Goal: Browse casually: Explore the website without a specific task or goal

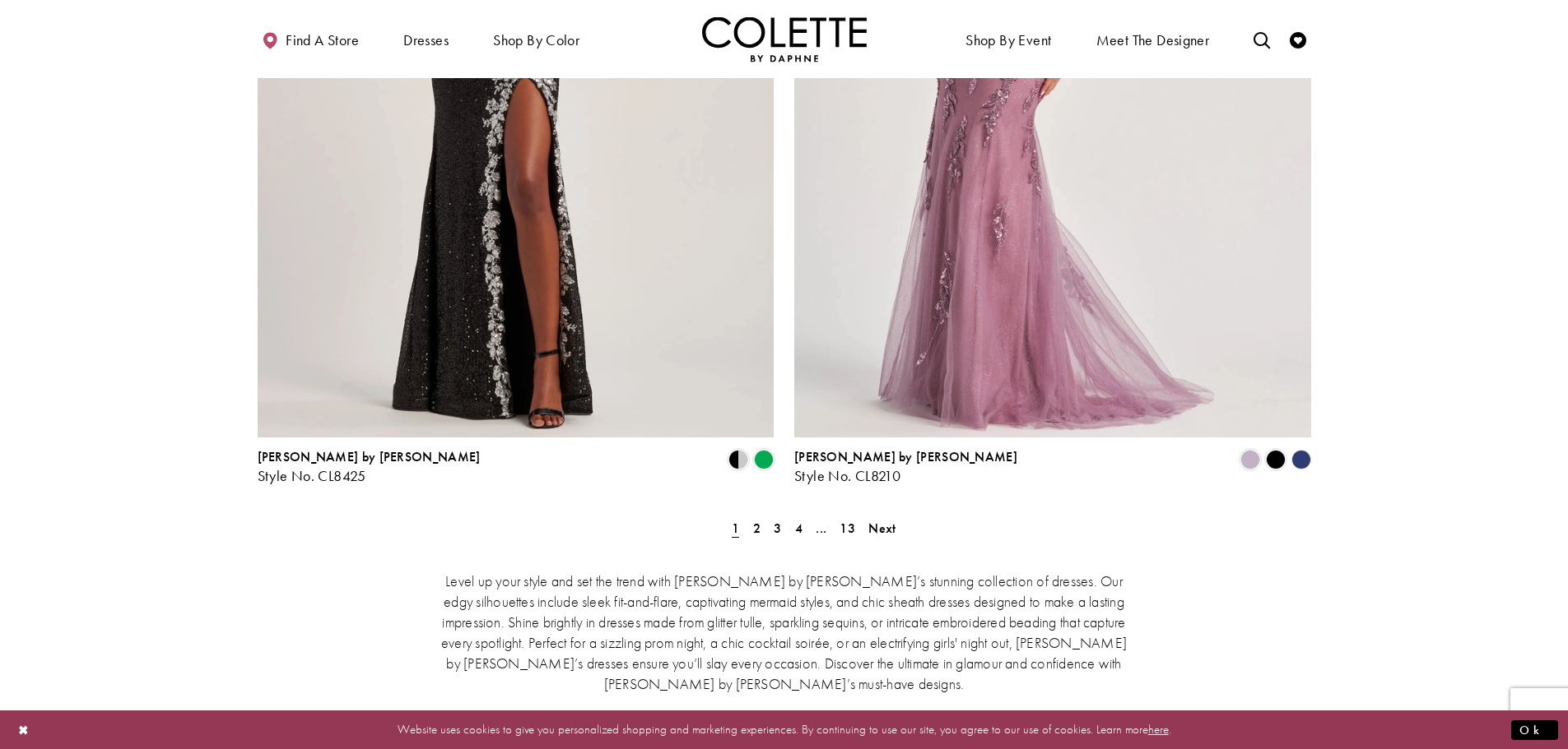
scroll to position [2961, 0]
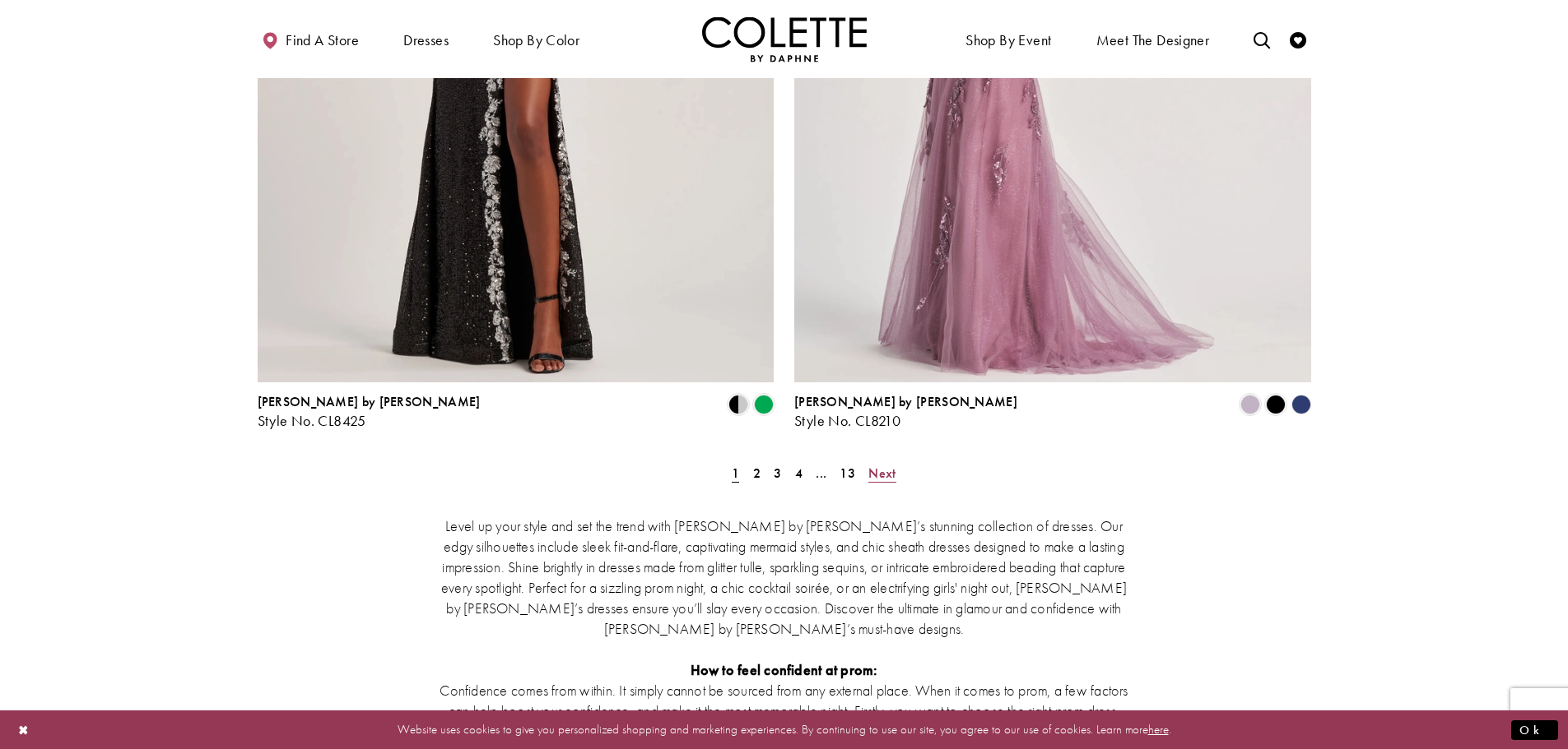
click at [889, 465] on span "Next" at bounding box center [882, 473] width 27 height 17
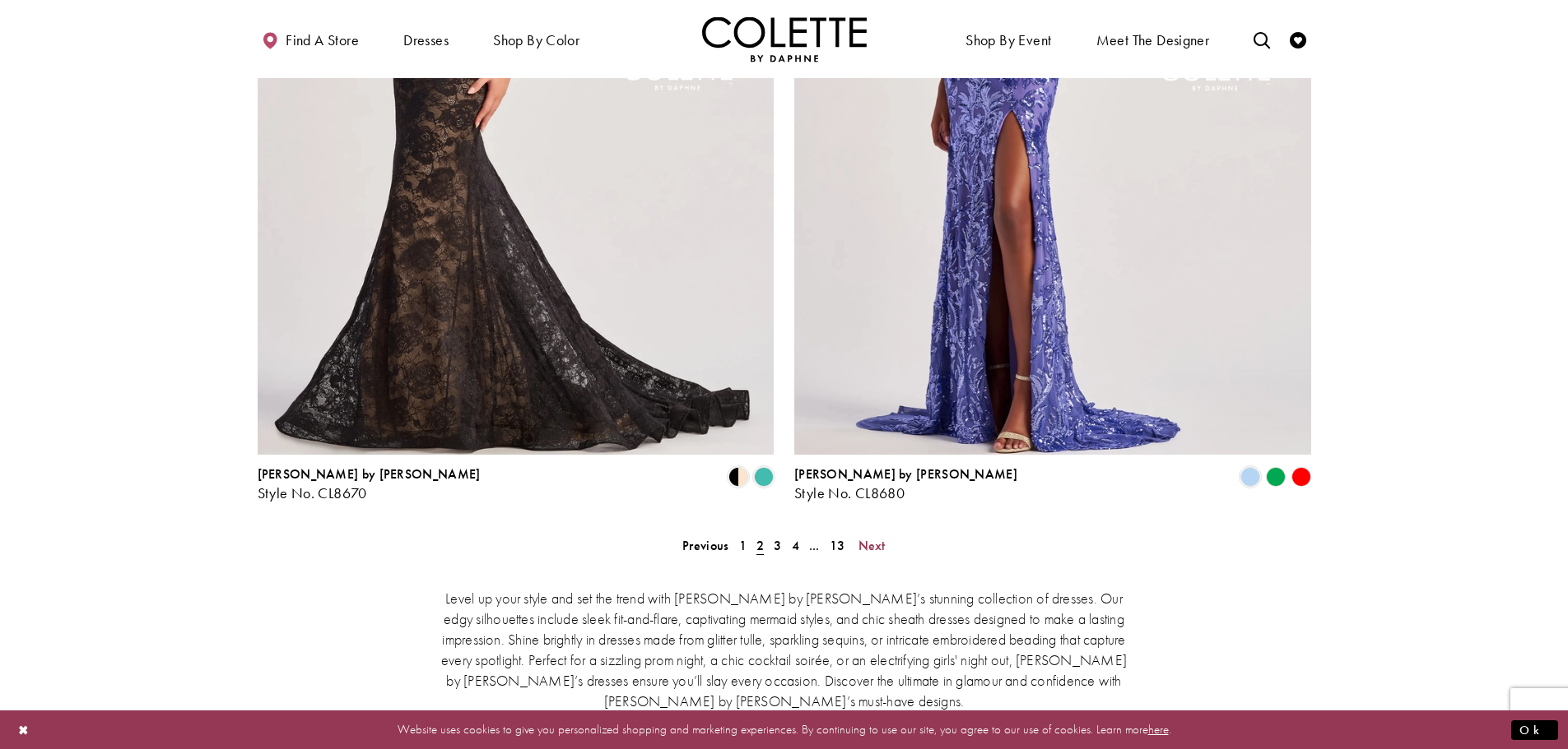
scroll to position [2885, 0]
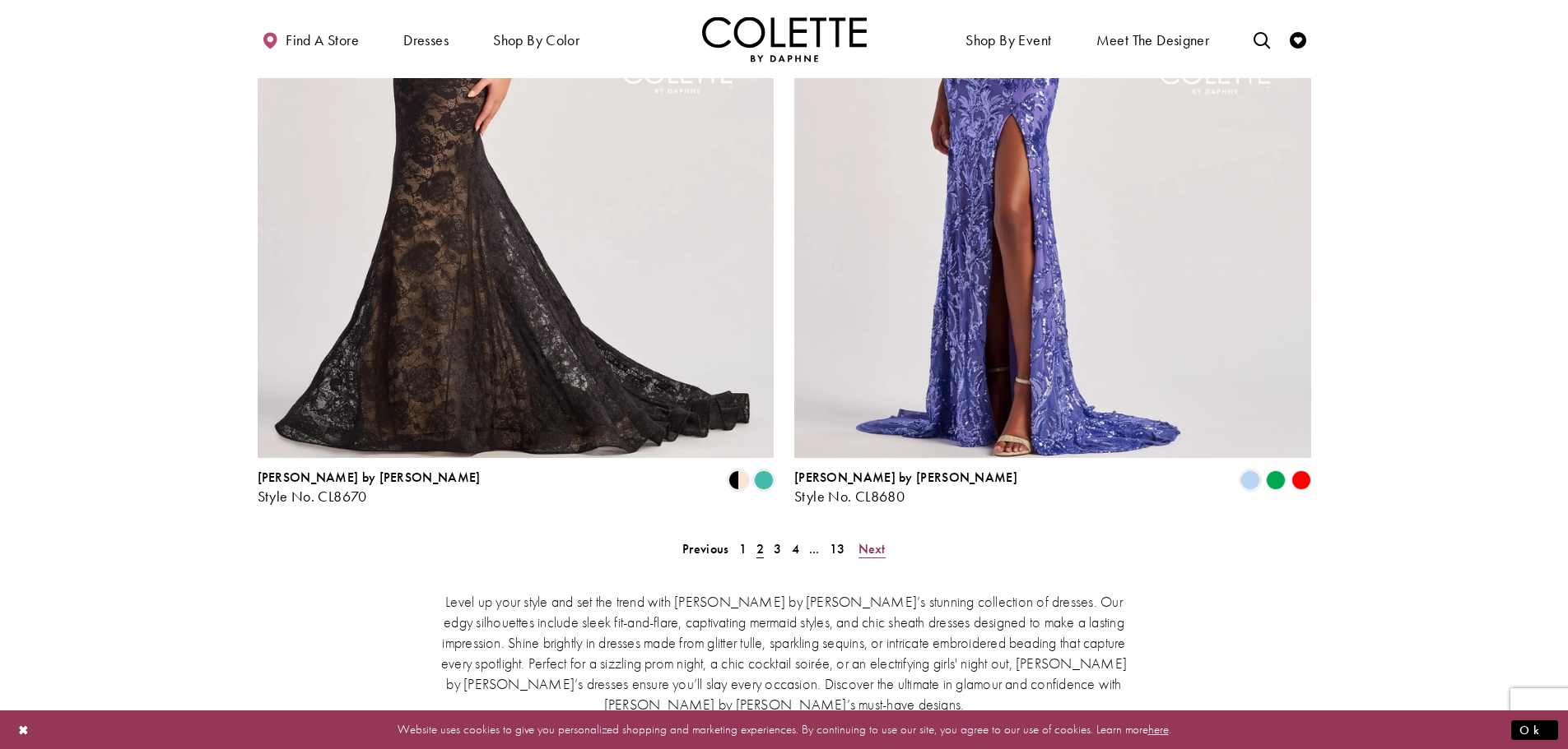
click at [881, 540] on span "Next" at bounding box center [872, 549] width 27 height 17
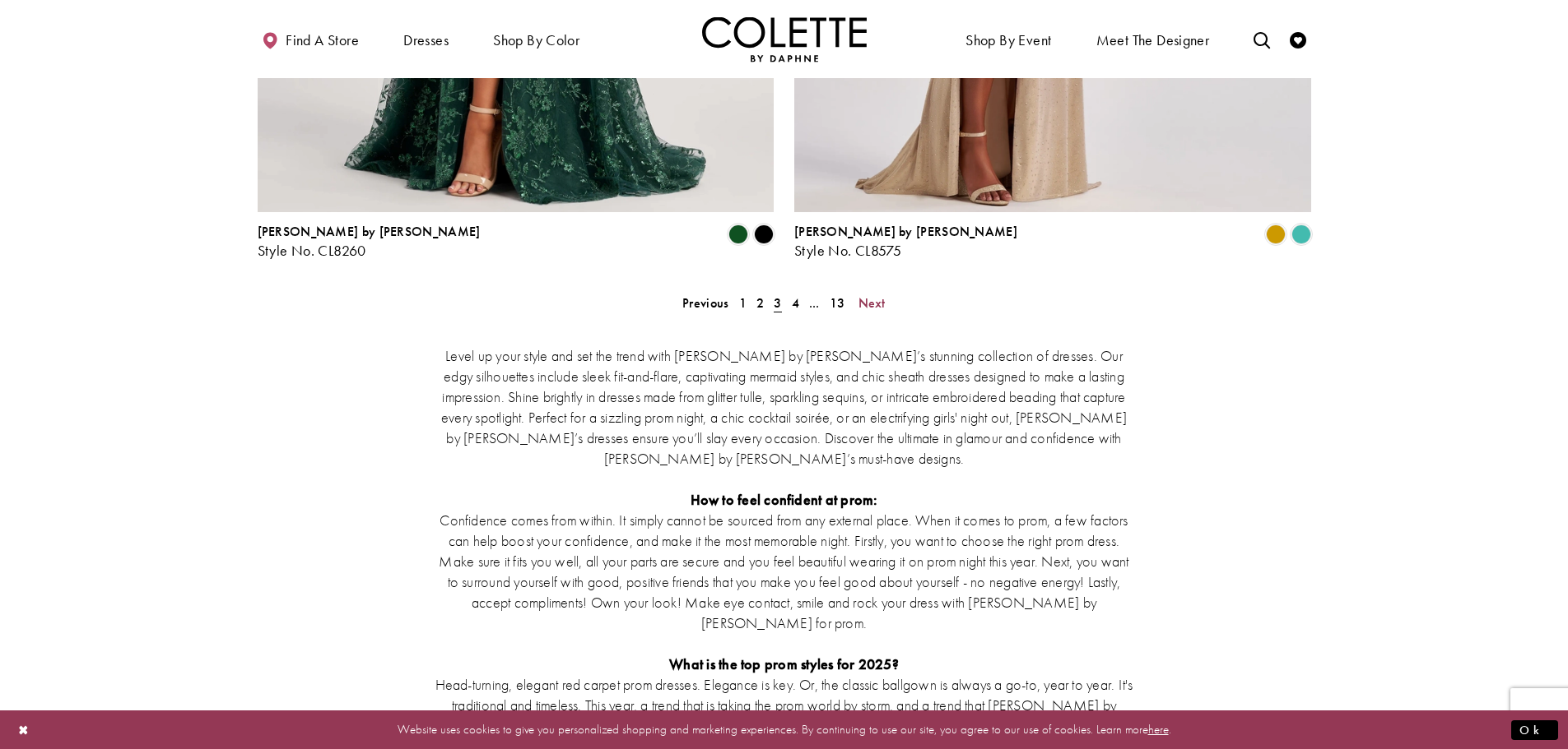
scroll to position [3132, 0]
click at [875, 294] on span "Next" at bounding box center [872, 303] width 27 height 17
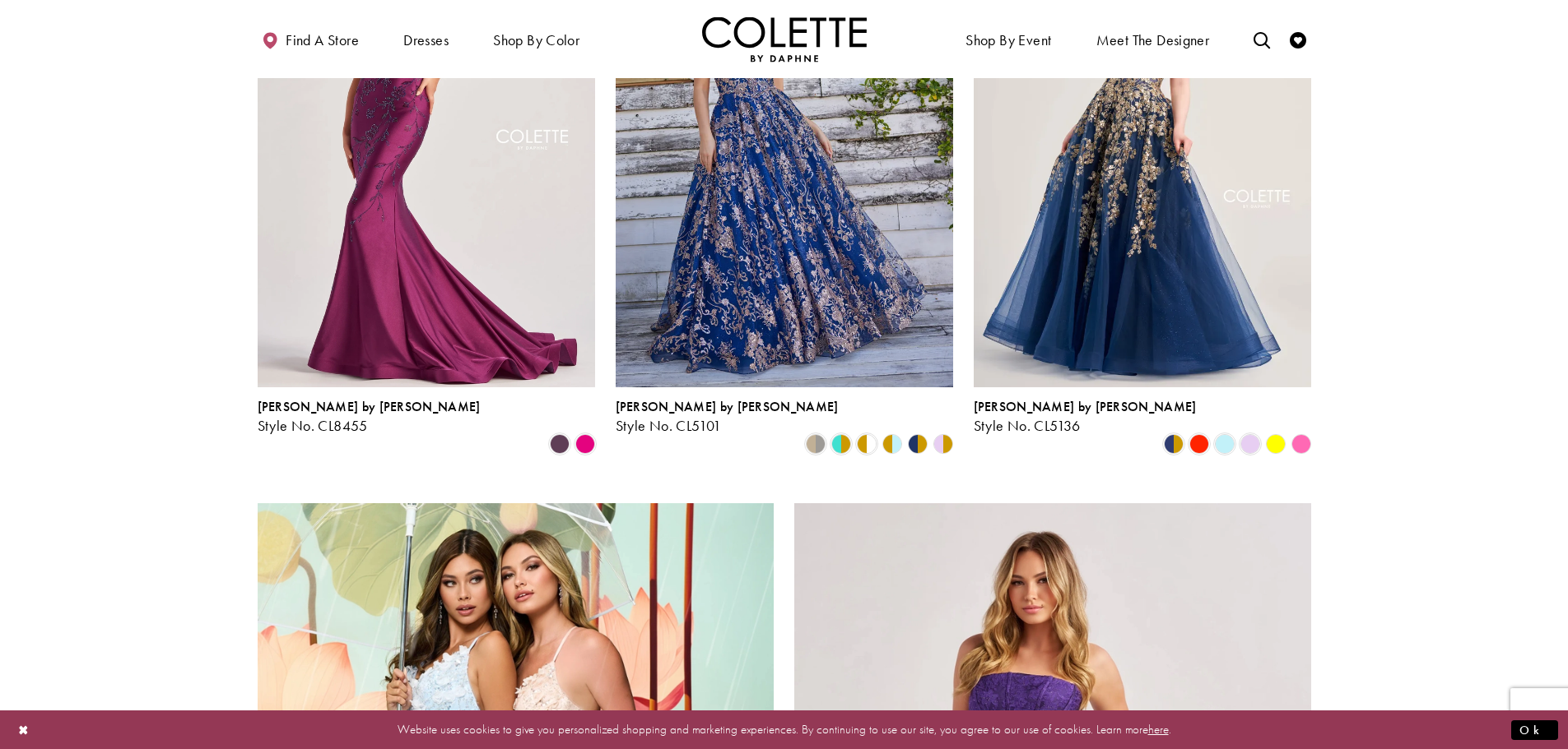
scroll to position [2145, 0]
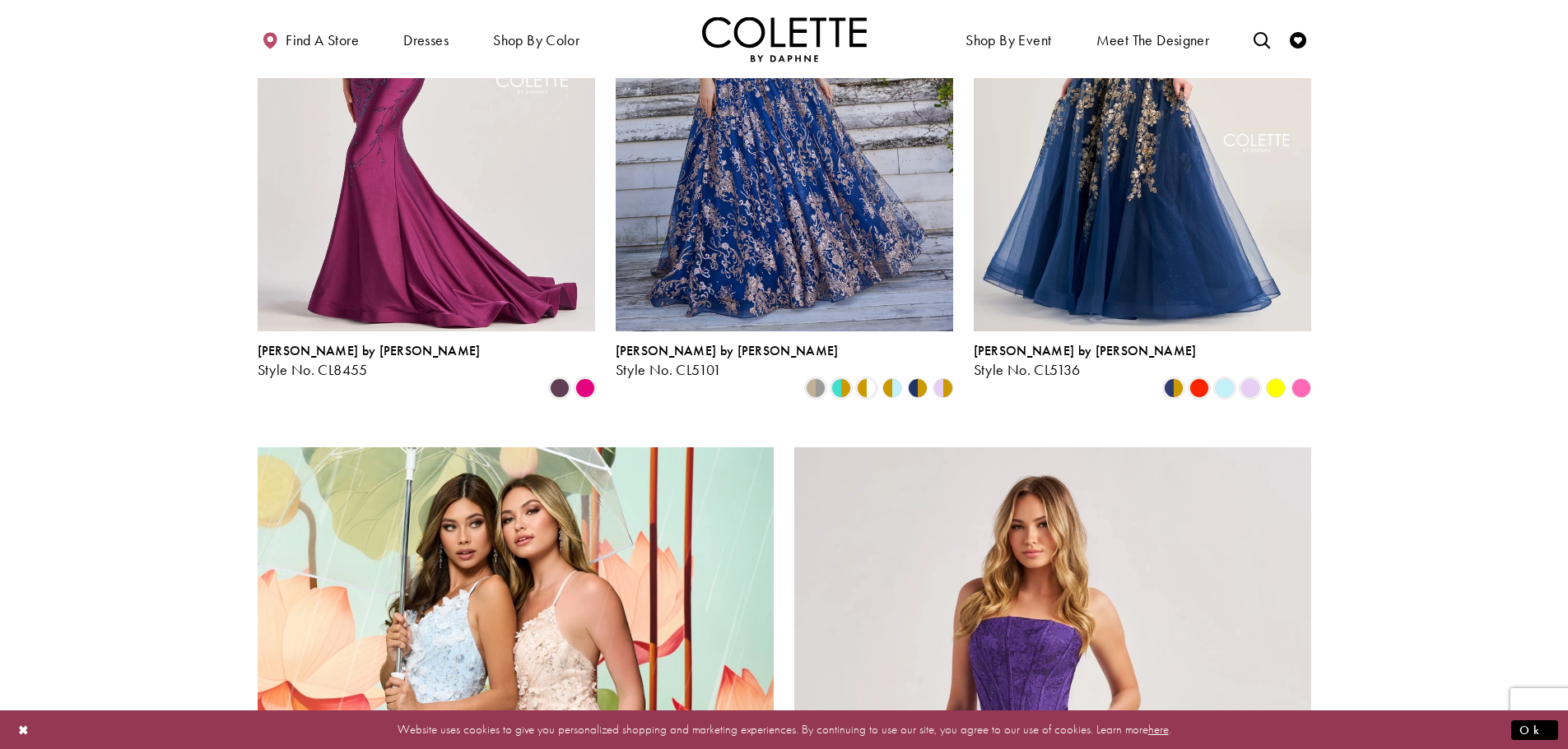
click at [1302, 375] on polygon "Product List" at bounding box center [1301, 388] width 26 height 26
click at [1296, 375] on polygon "Product List" at bounding box center [1301, 388] width 26 height 26
click at [1298, 375] on polygon "Product List" at bounding box center [1301, 388] width 26 height 26
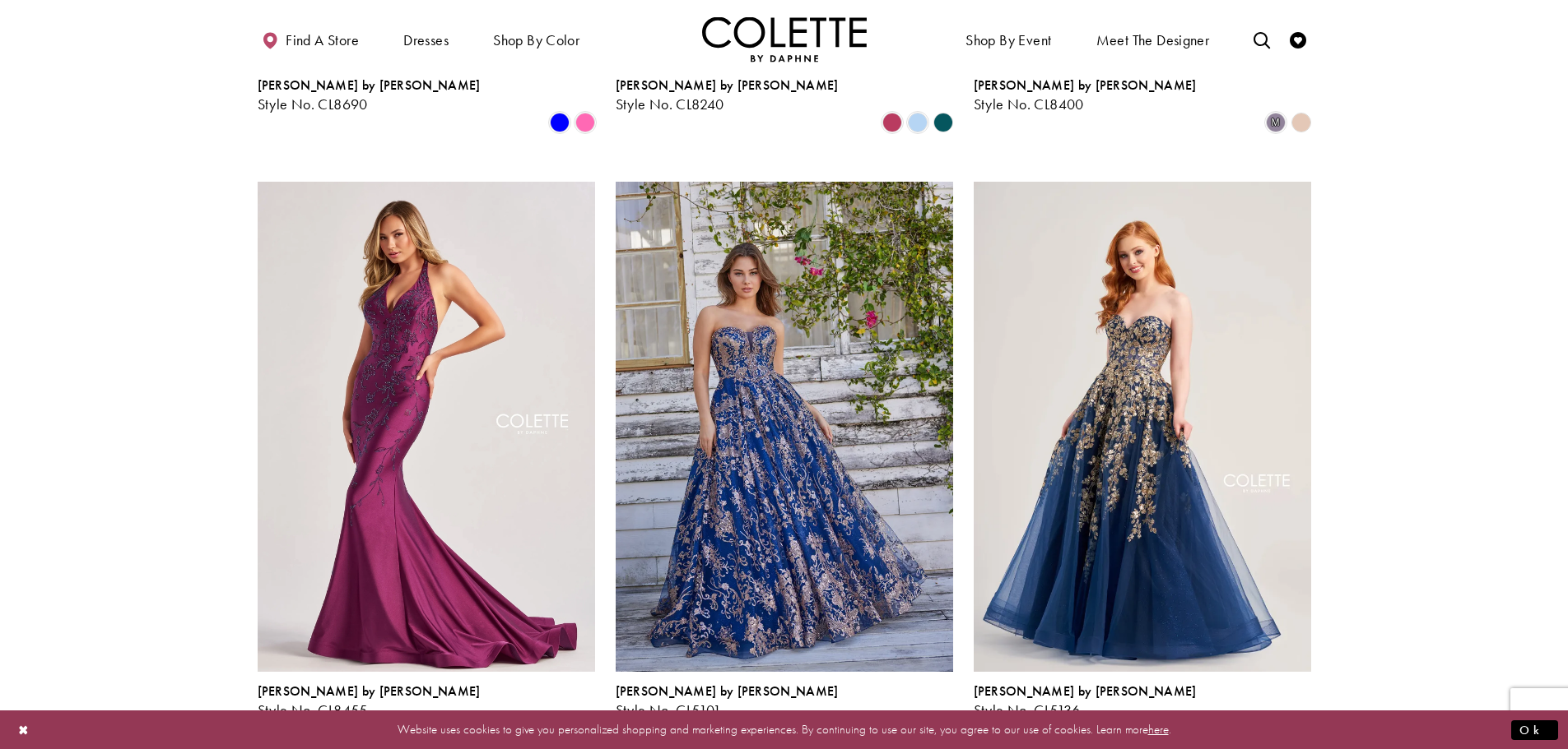
scroll to position [1734, 0]
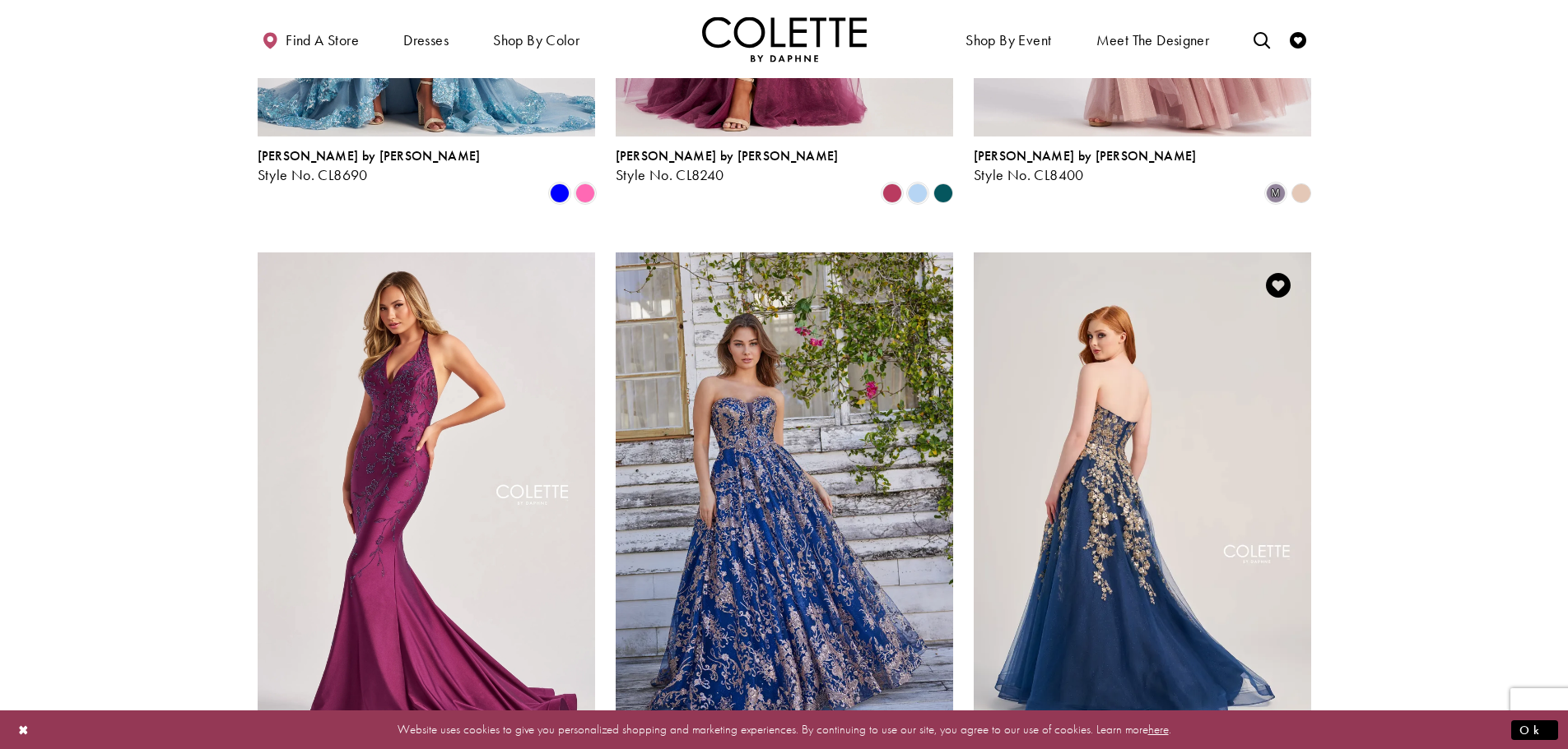
click at [1190, 366] on img "Visit Colette by Daphne Style No. CL5136 Page" at bounding box center [1142, 498] width 337 height 490
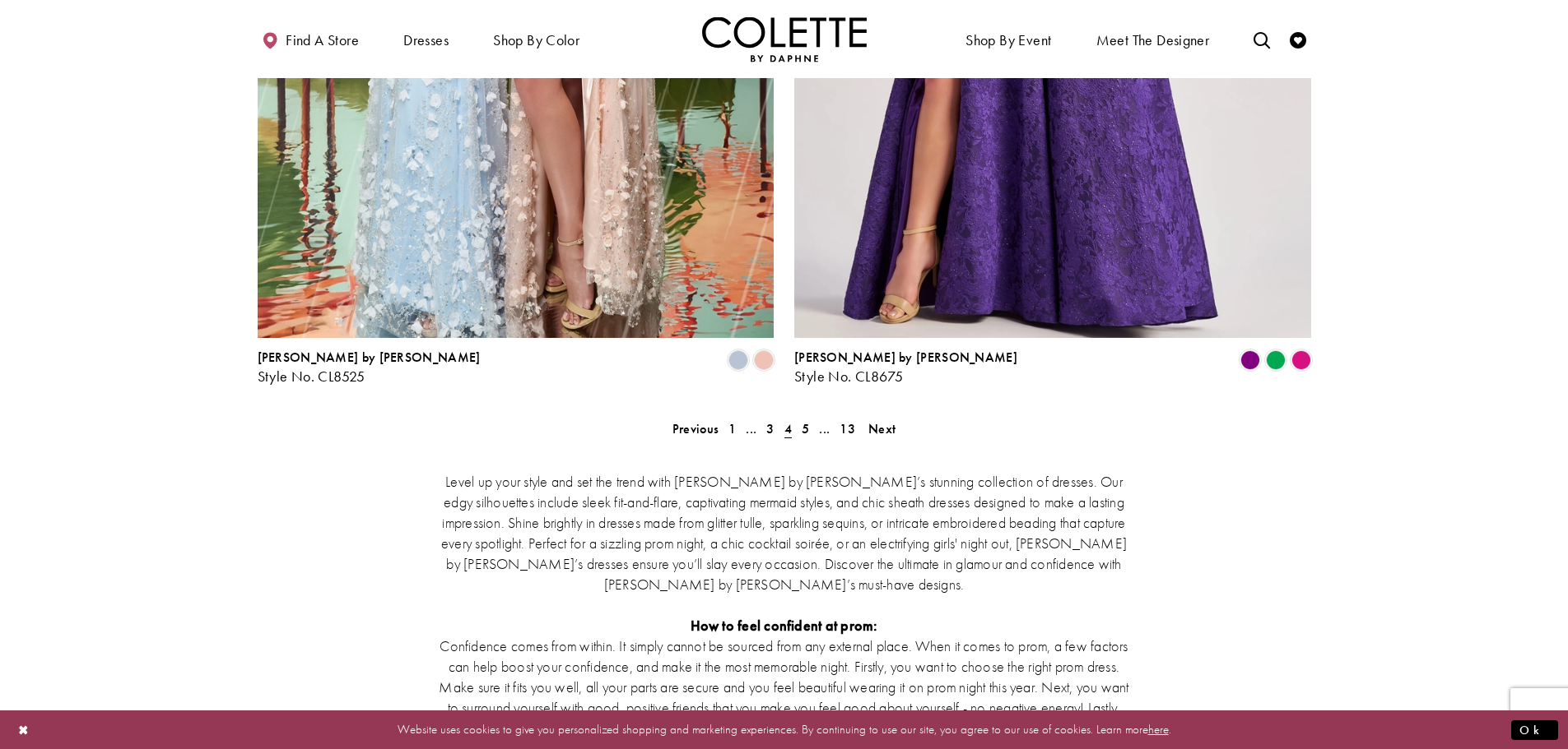
scroll to position [3050, 0]
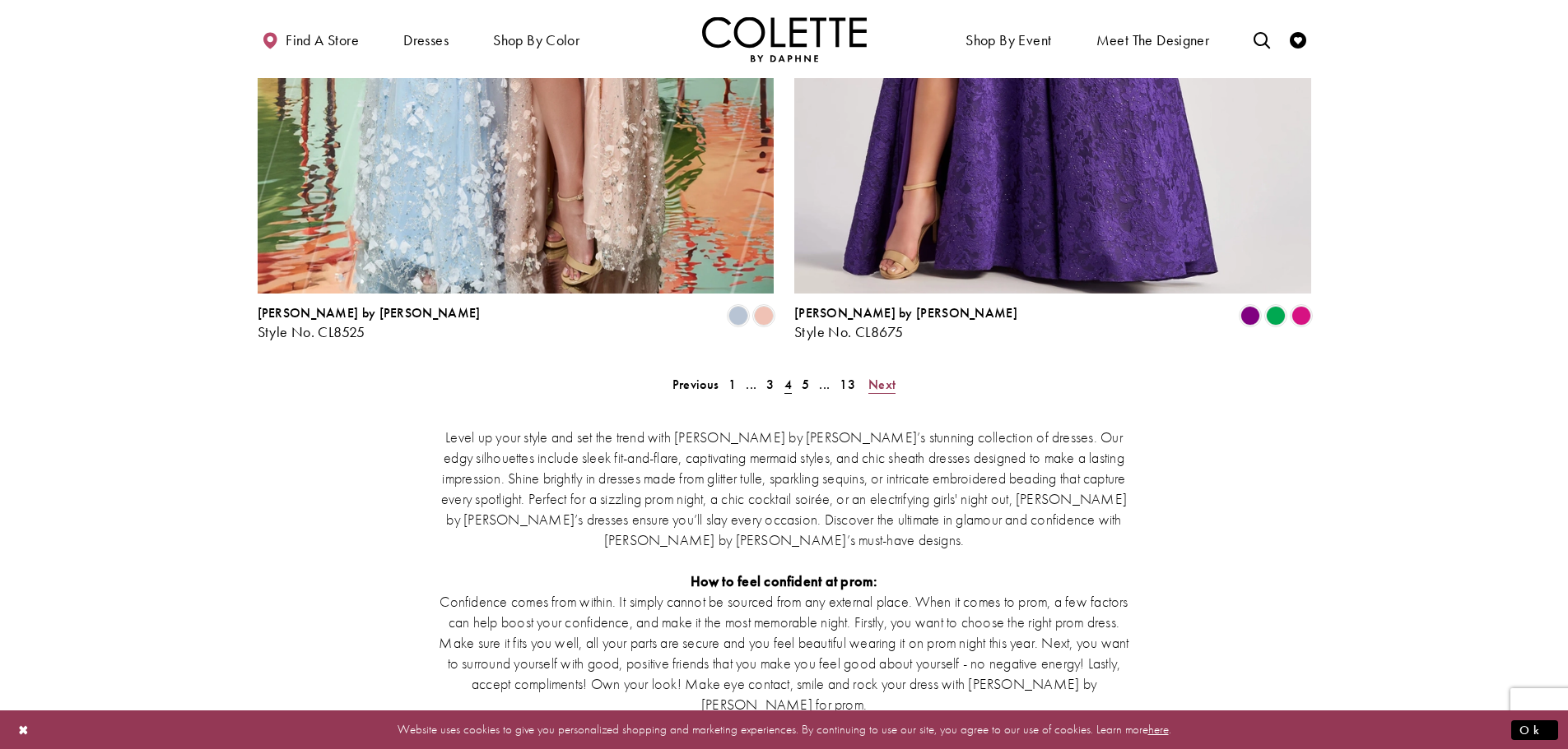
click at [889, 375] on span "Next" at bounding box center [882, 384] width 27 height 17
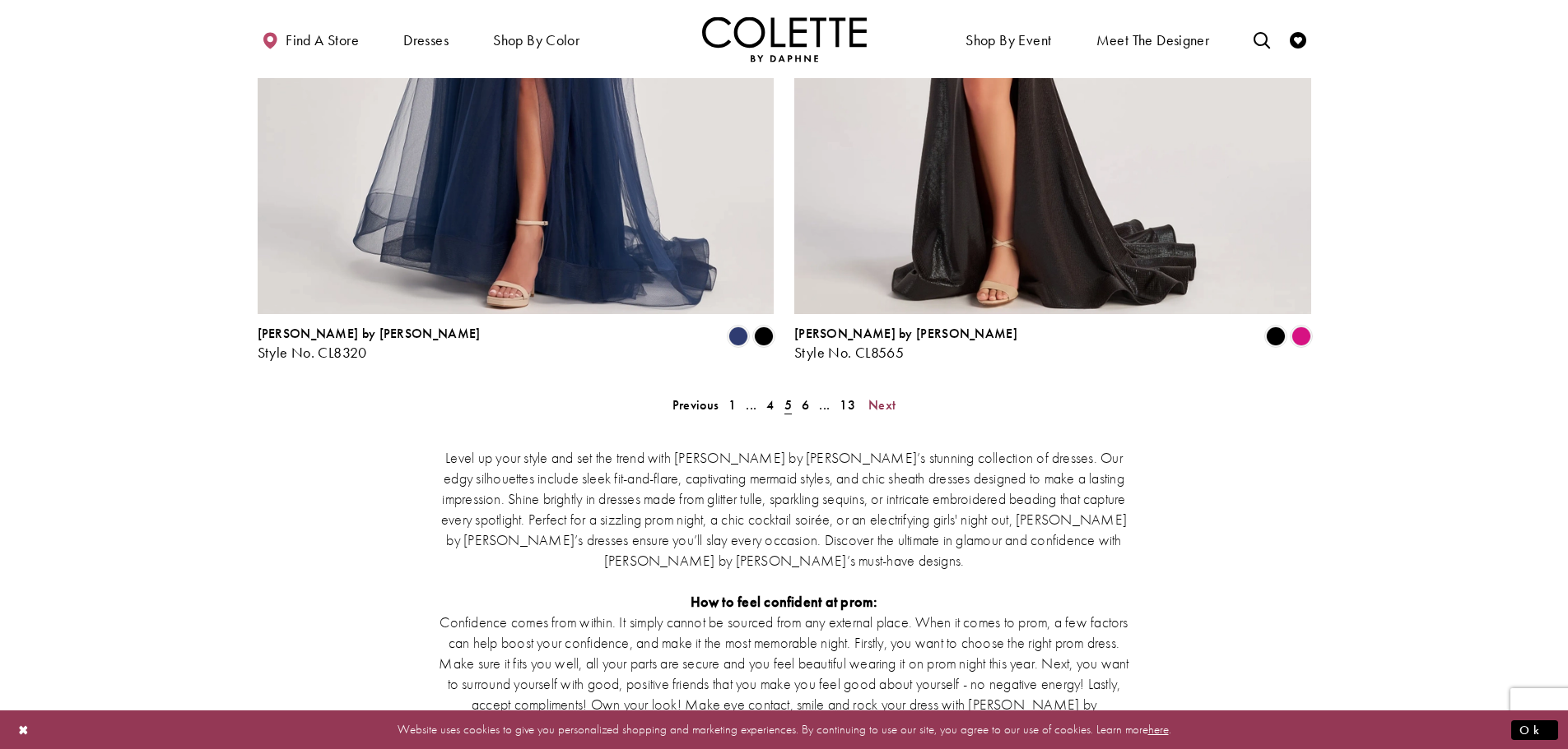
scroll to position [3050, 0]
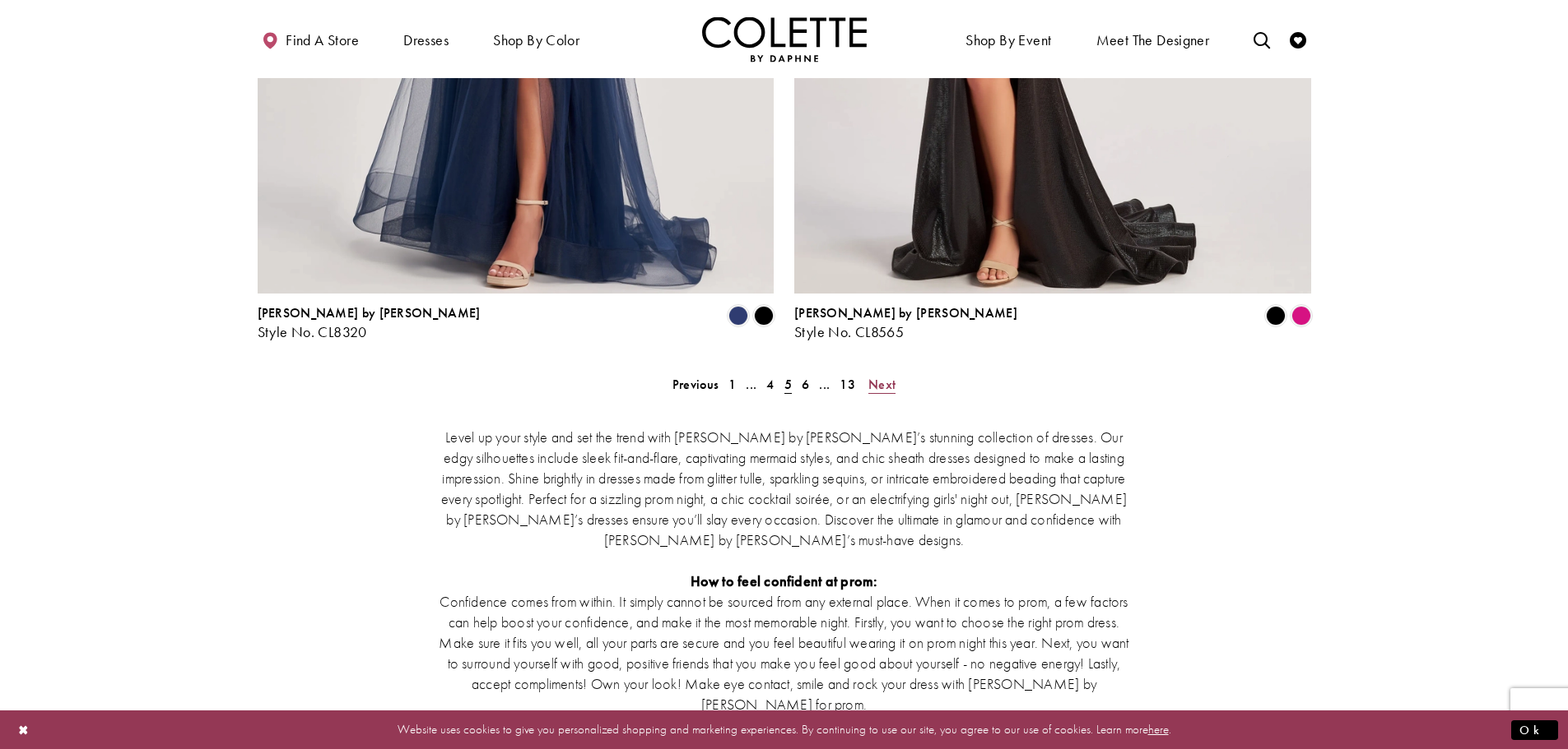
click at [882, 375] on span "Next" at bounding box center [882, 384] width 27 height 17
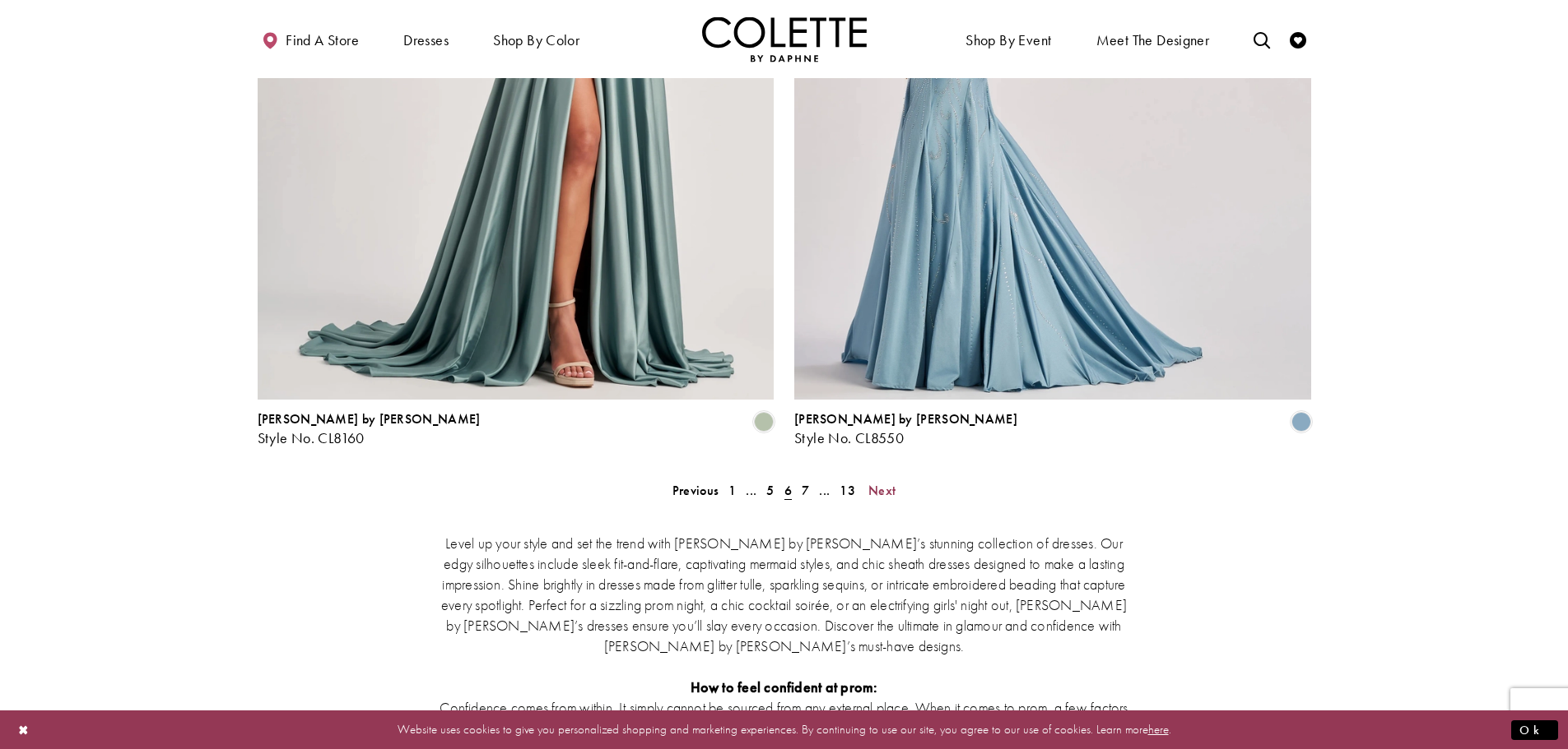
scroll to position [2967, 0]
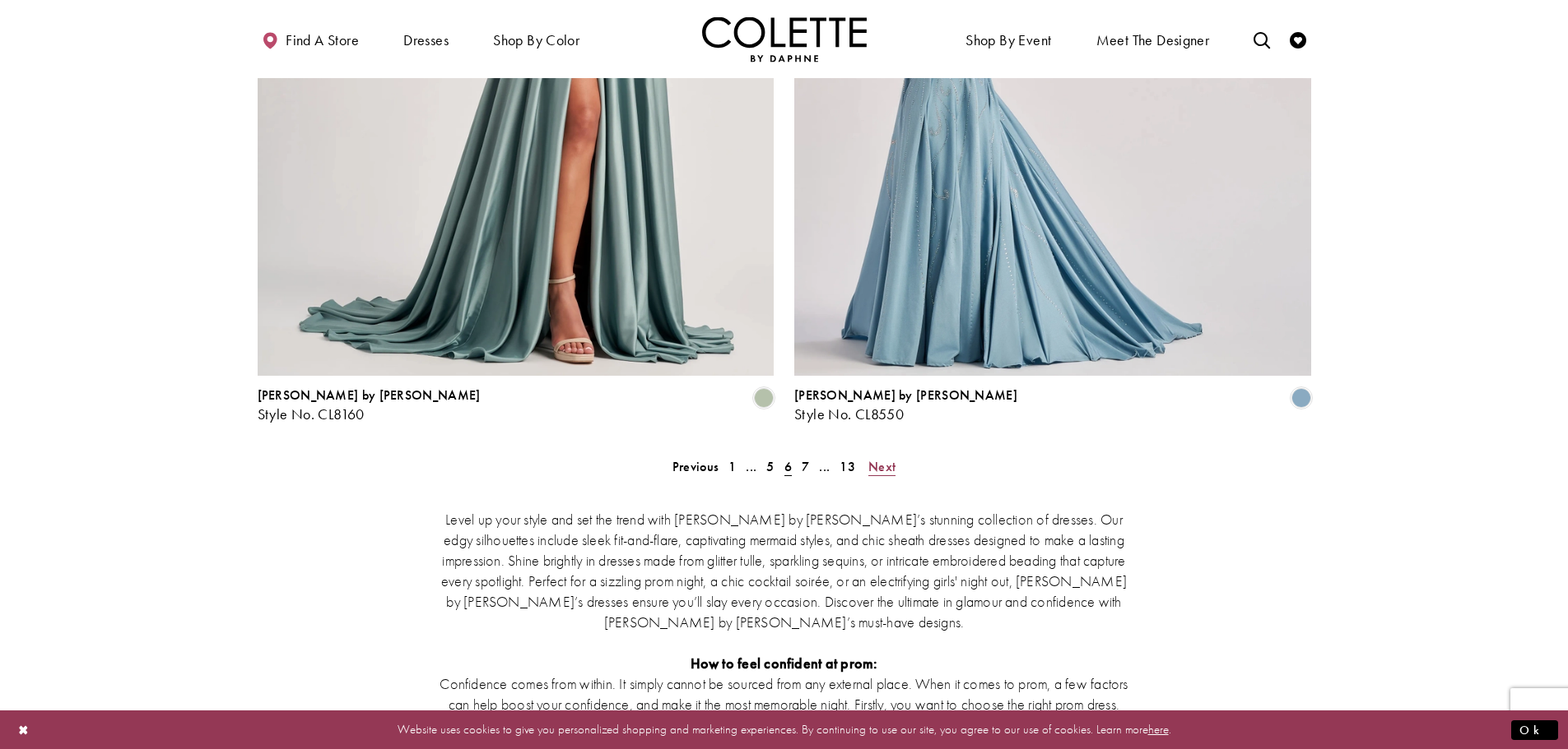
click at [885, 458] on span "Next" at bounding box center [882, 466] width 27 height 17
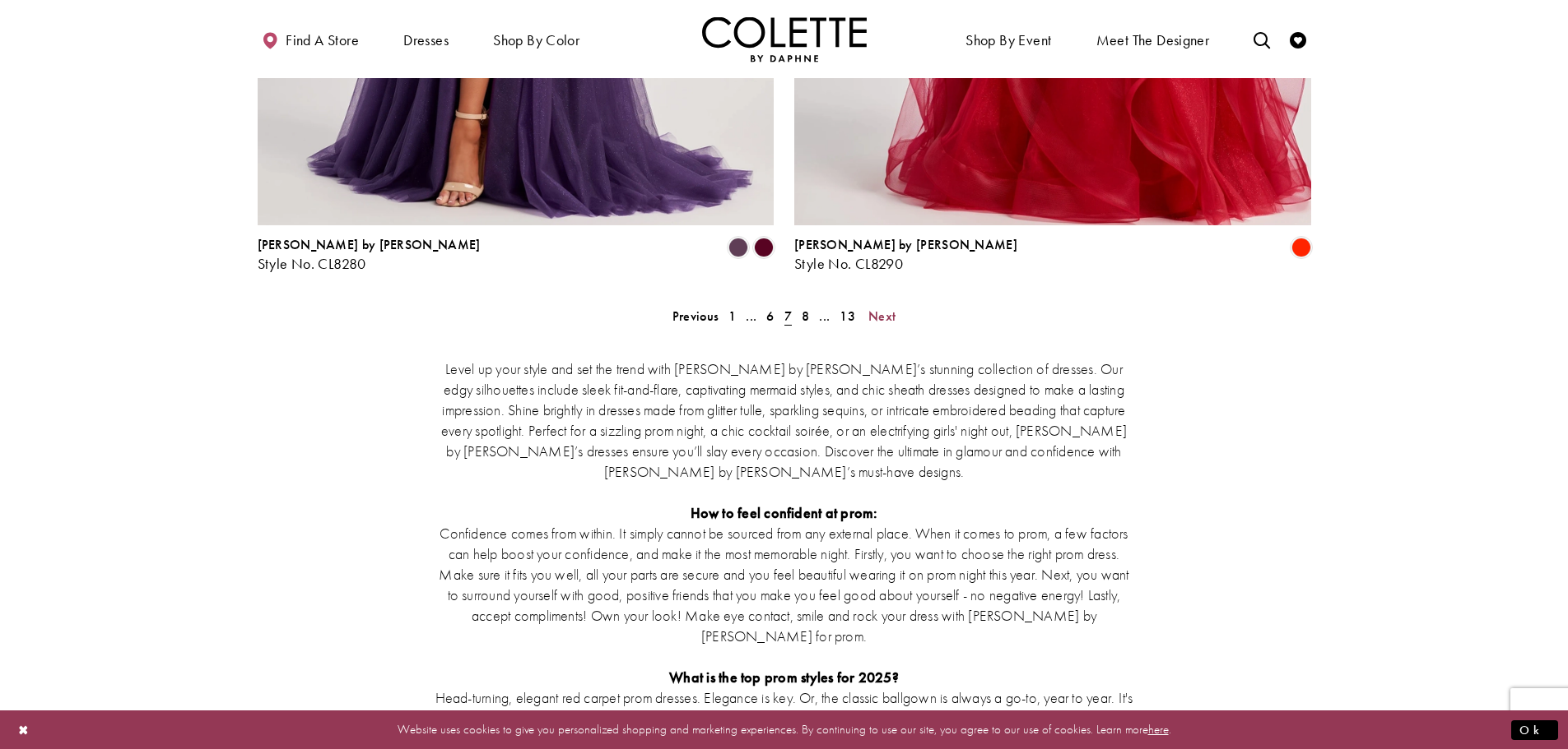
scroll to position [3132, 0]
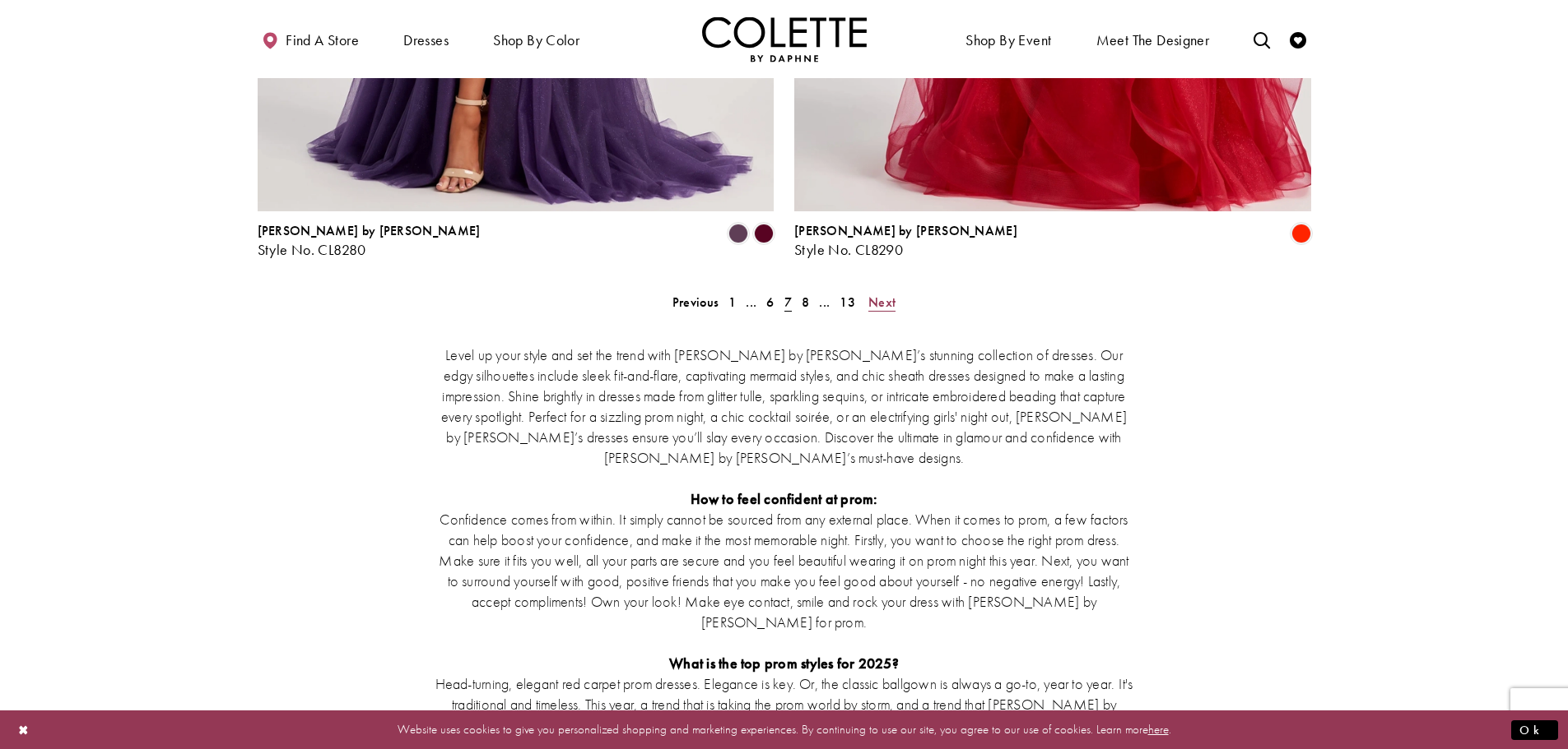
click at [879, 294] on span "Next" at bounding box center [882, 303] width 27 height 17
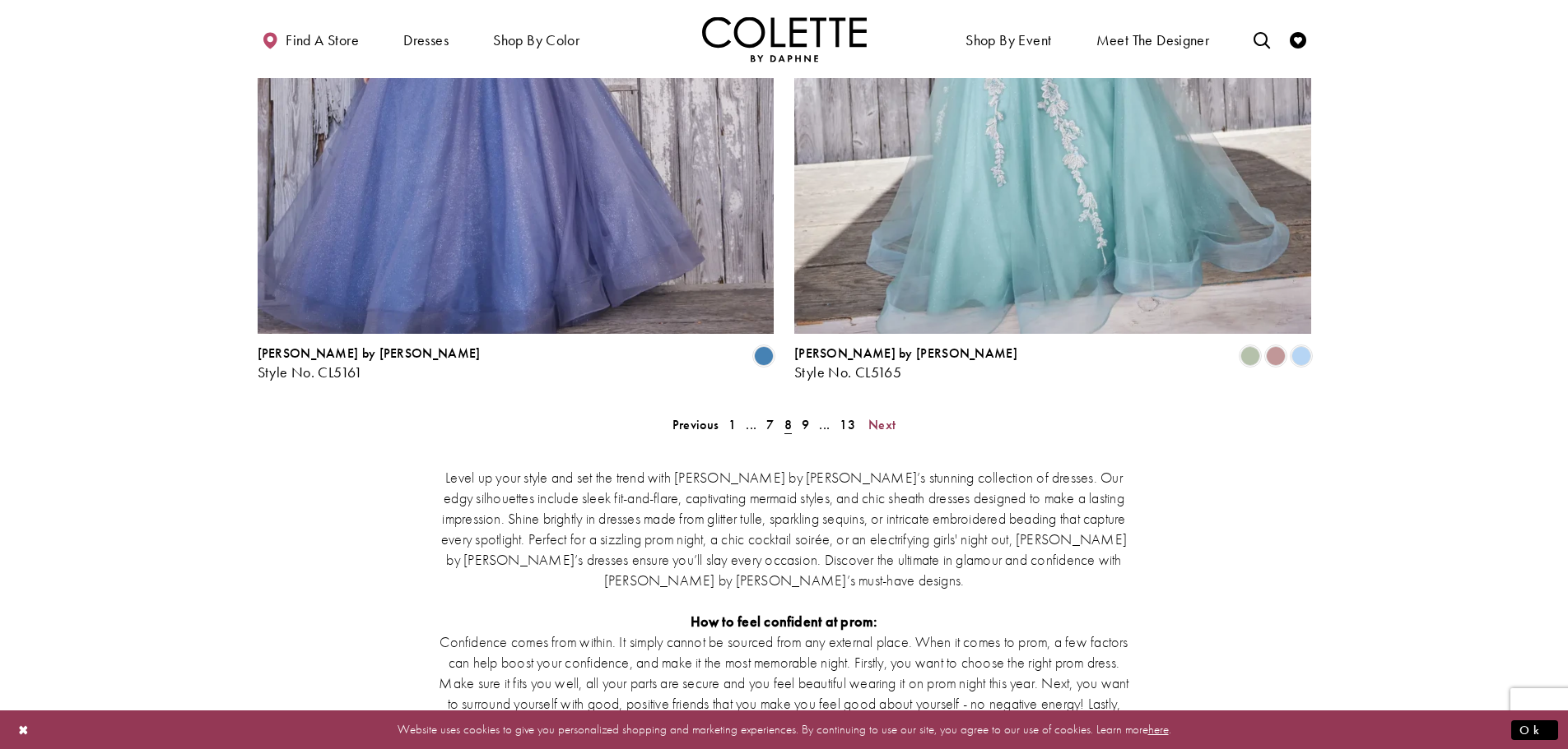
scroll to position [3050, 0]
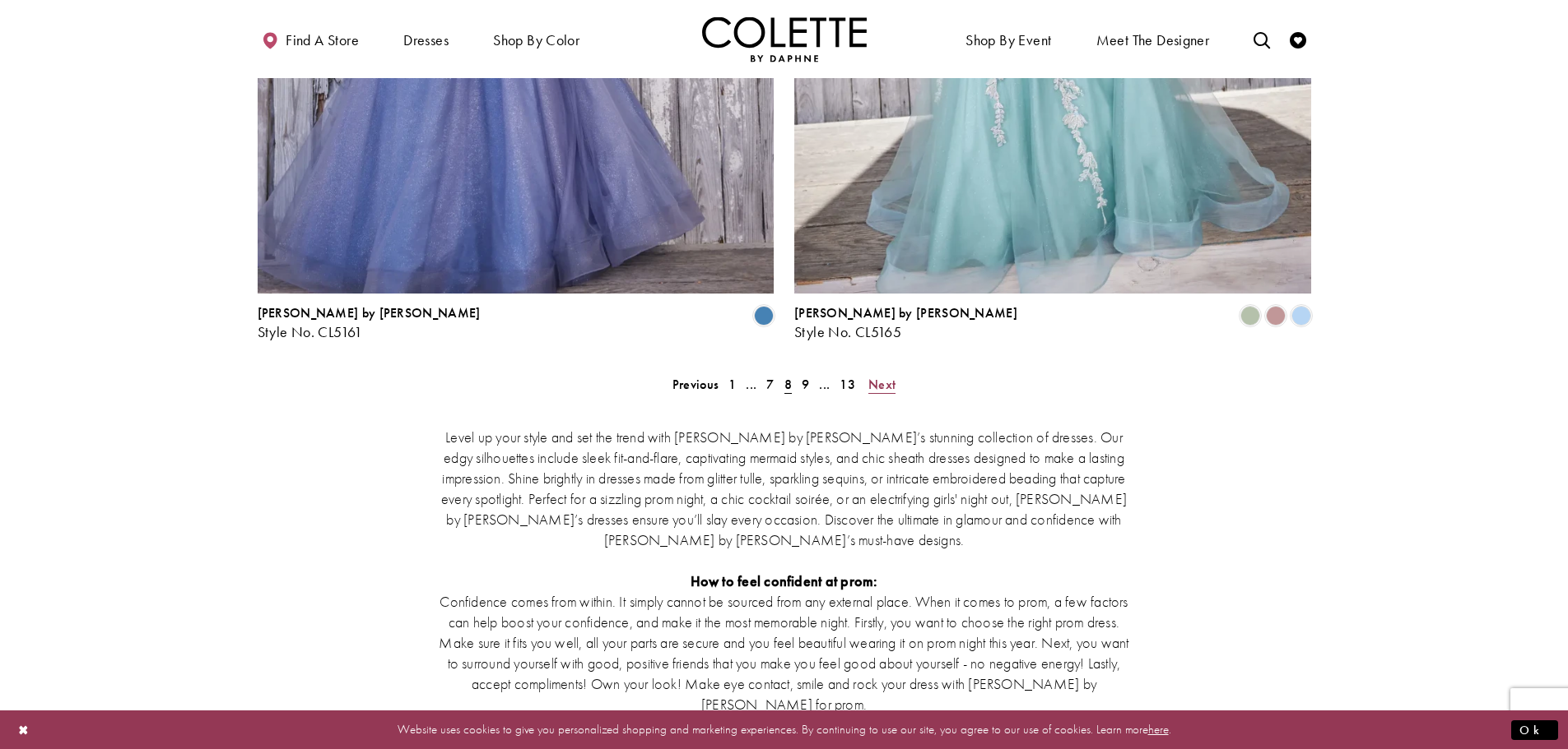
click at [891, 375] on span "Next" at bounding box center [882, 384] width 27 height 17
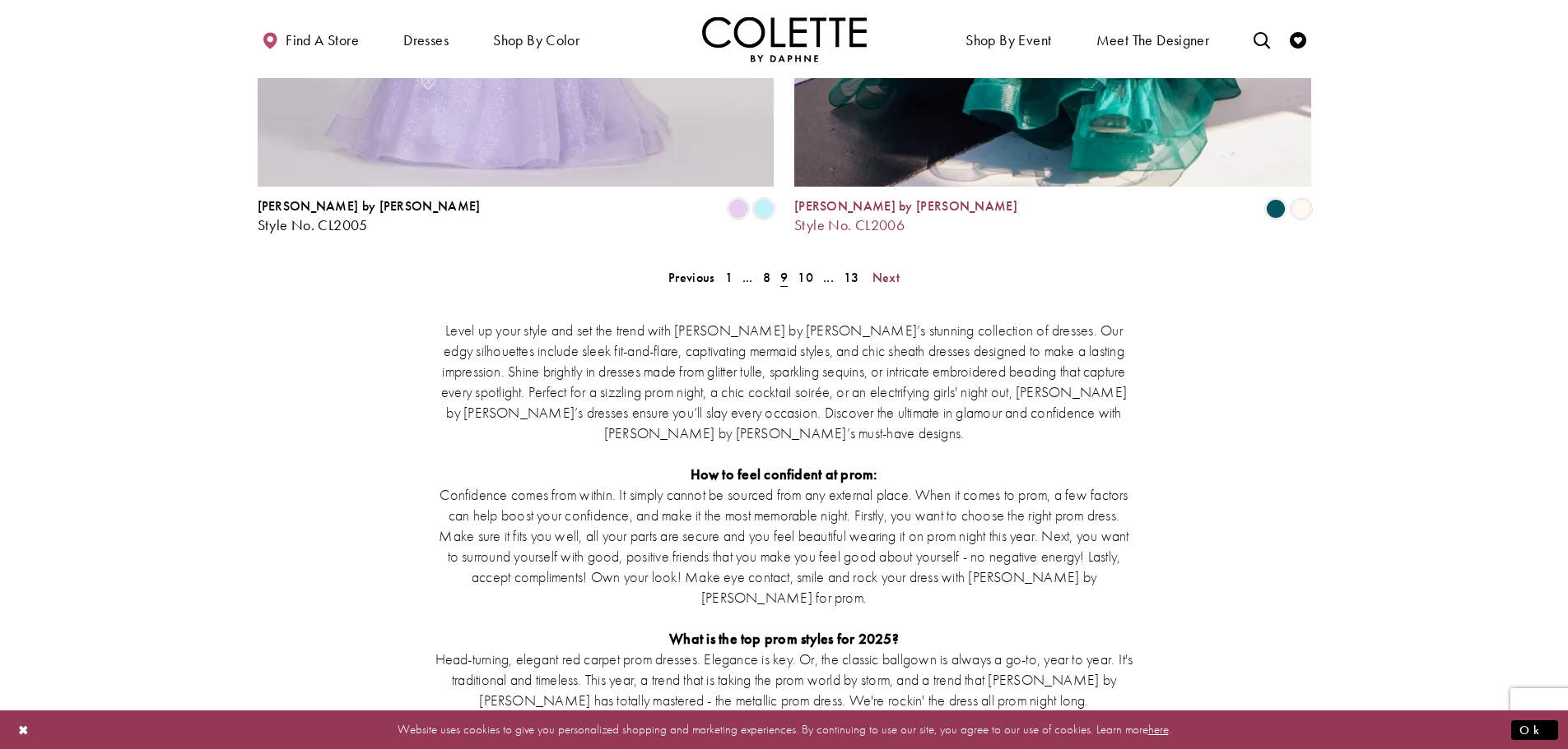
scroll to position [3132, 0]
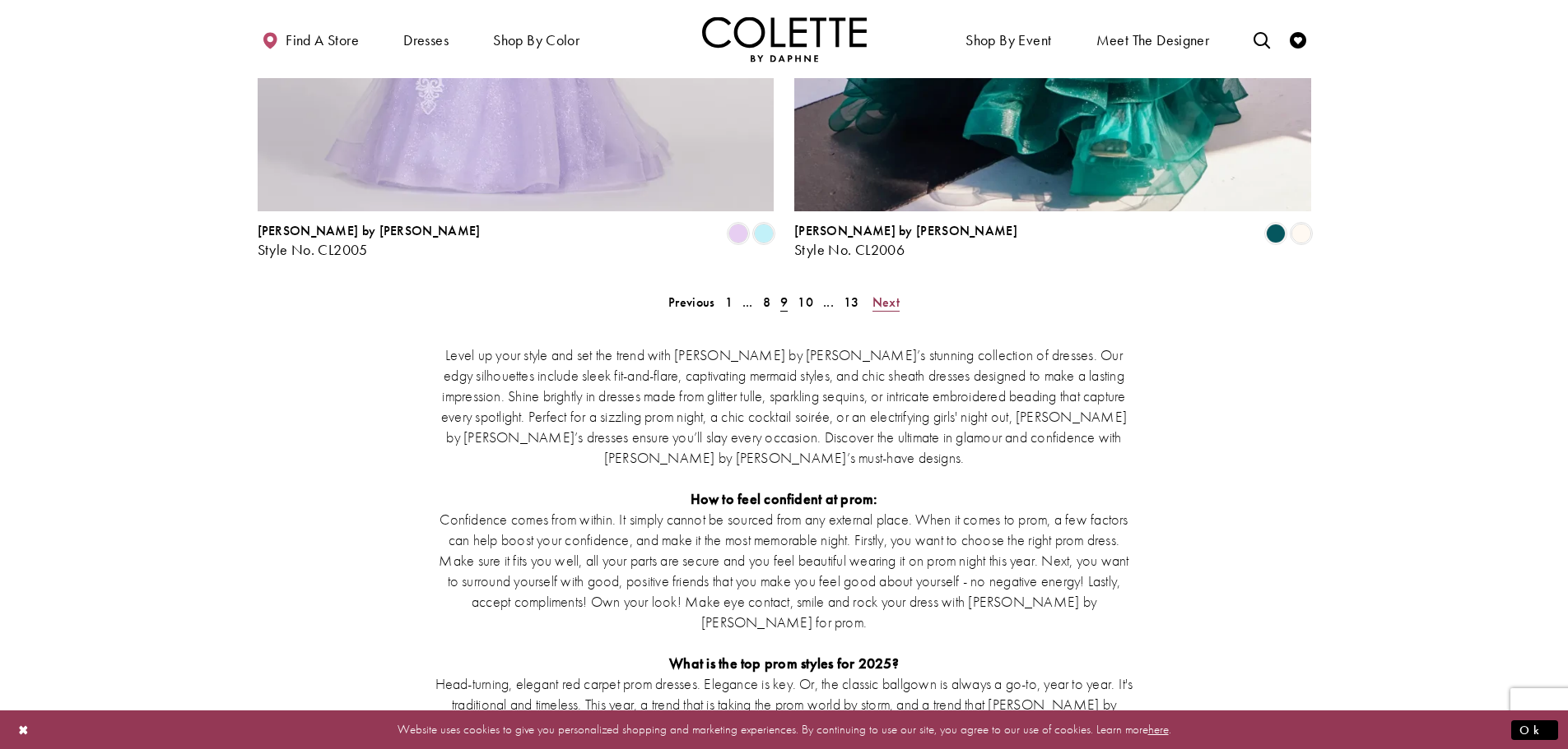
click at [891, 294] on span "Next" at bounding box center [886, 303] width 27 height 17
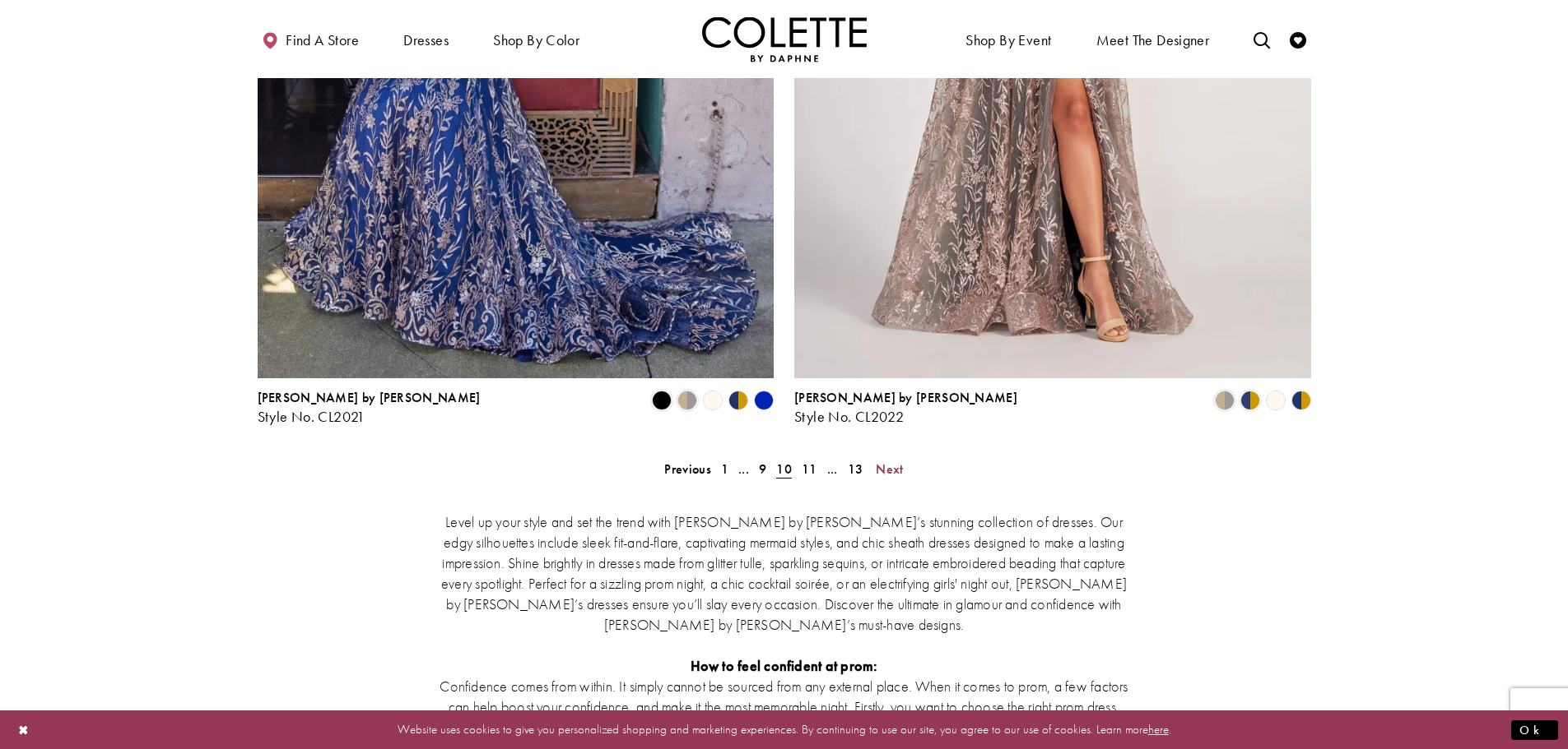
scroll to position [2967, 0]
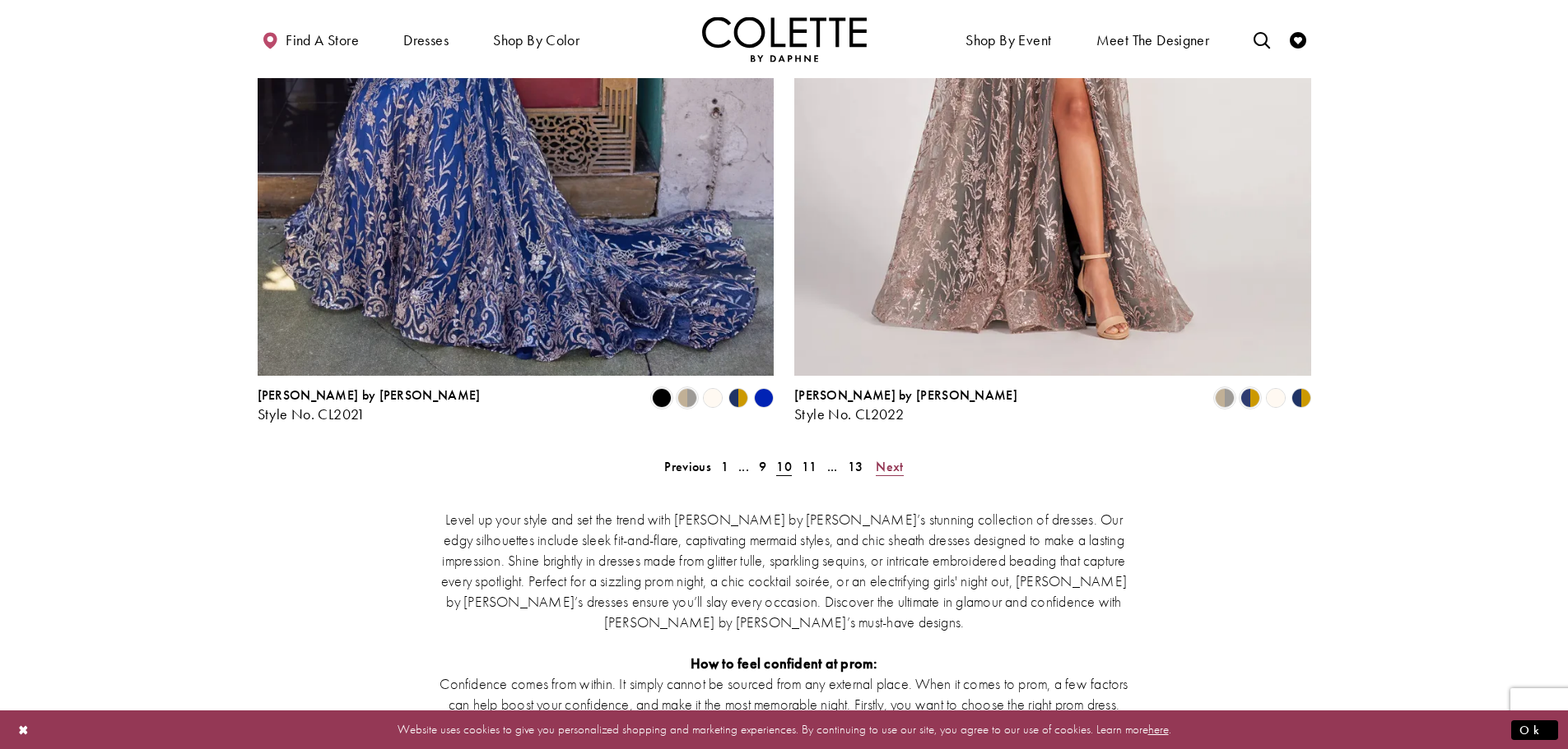
click at [882, 458] on span "Next" at bounding box center [889, 466] width 27 height 17
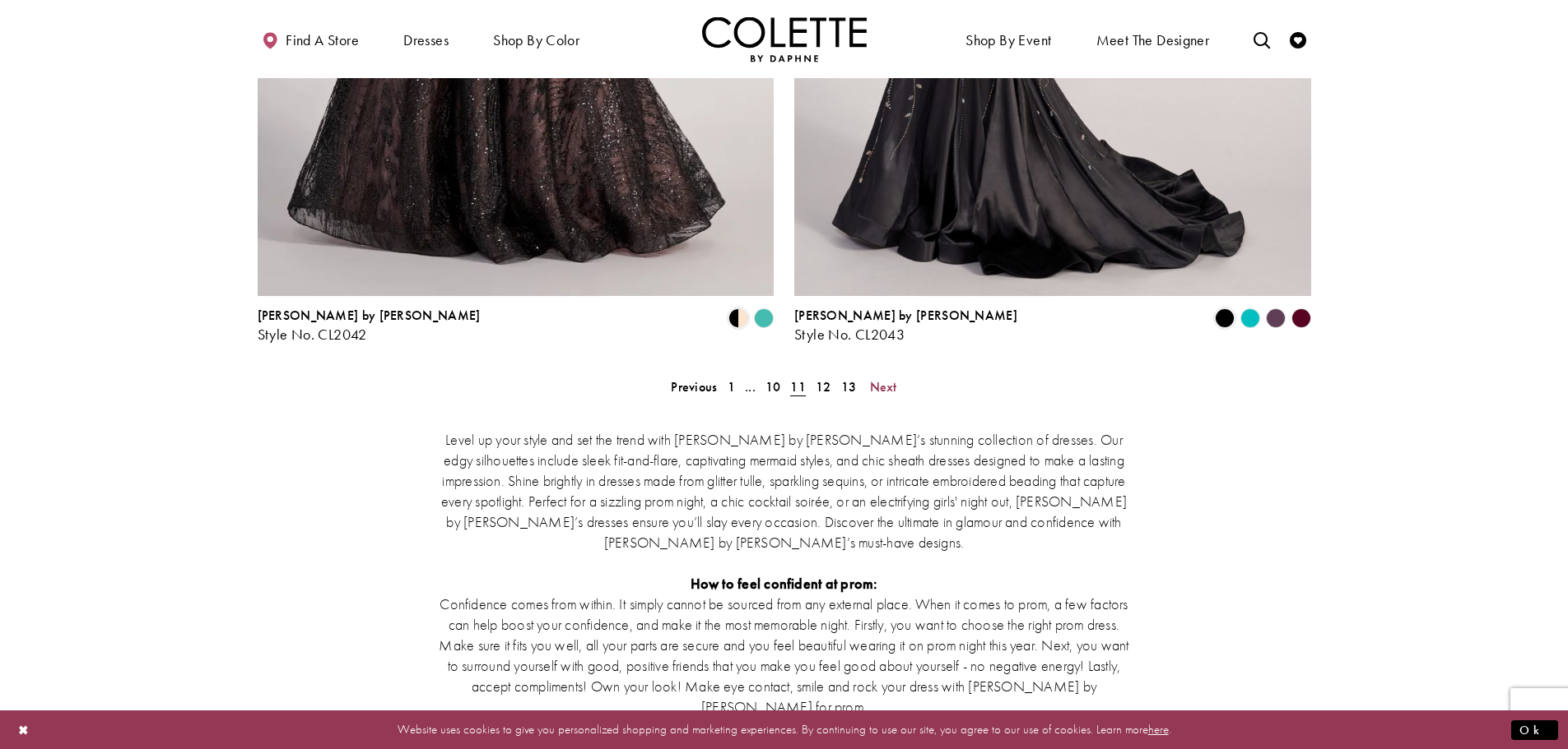
scroll to position [3050, 0]
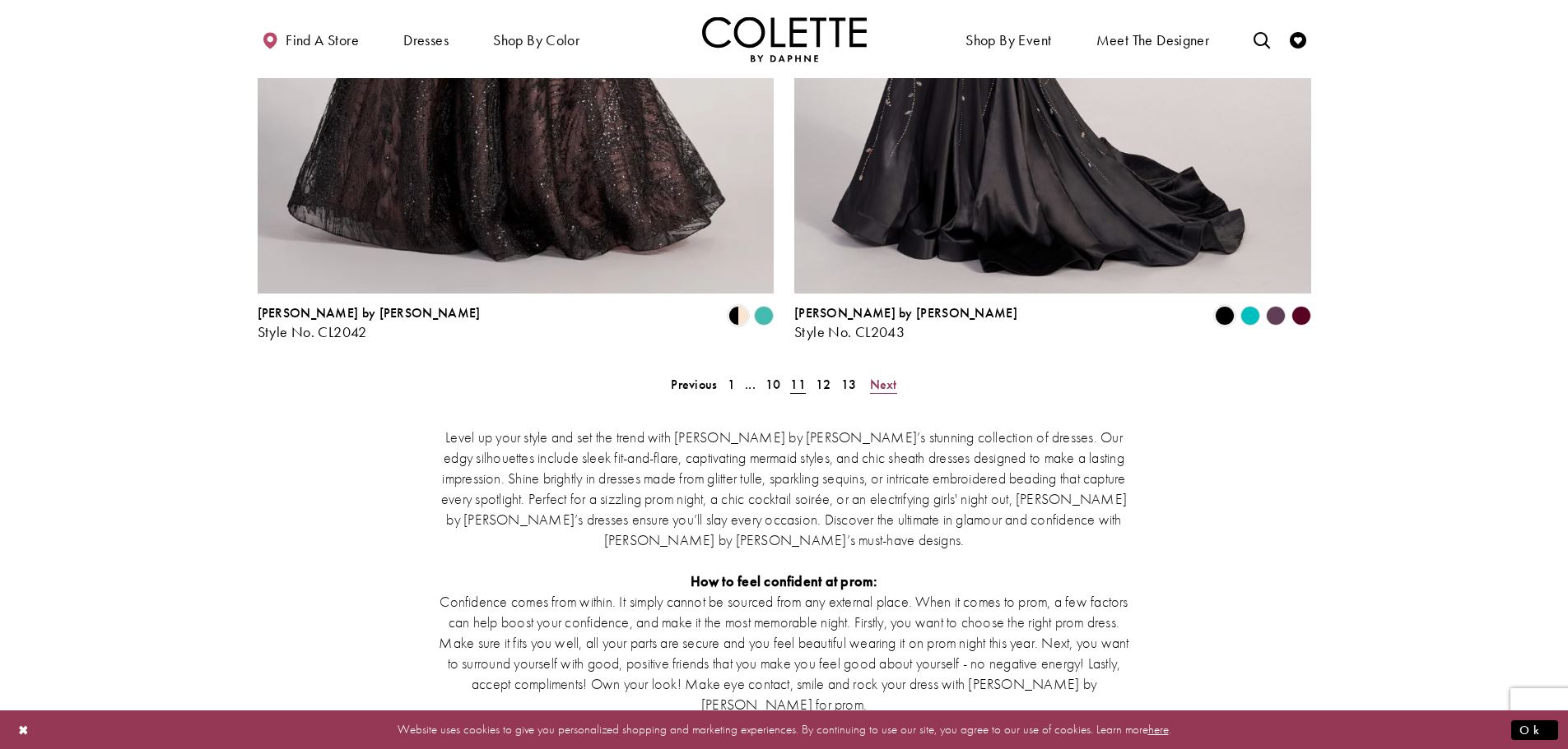
click at [882, 375] on span "Next" at bounding box center [884, 384] width 27 height 17
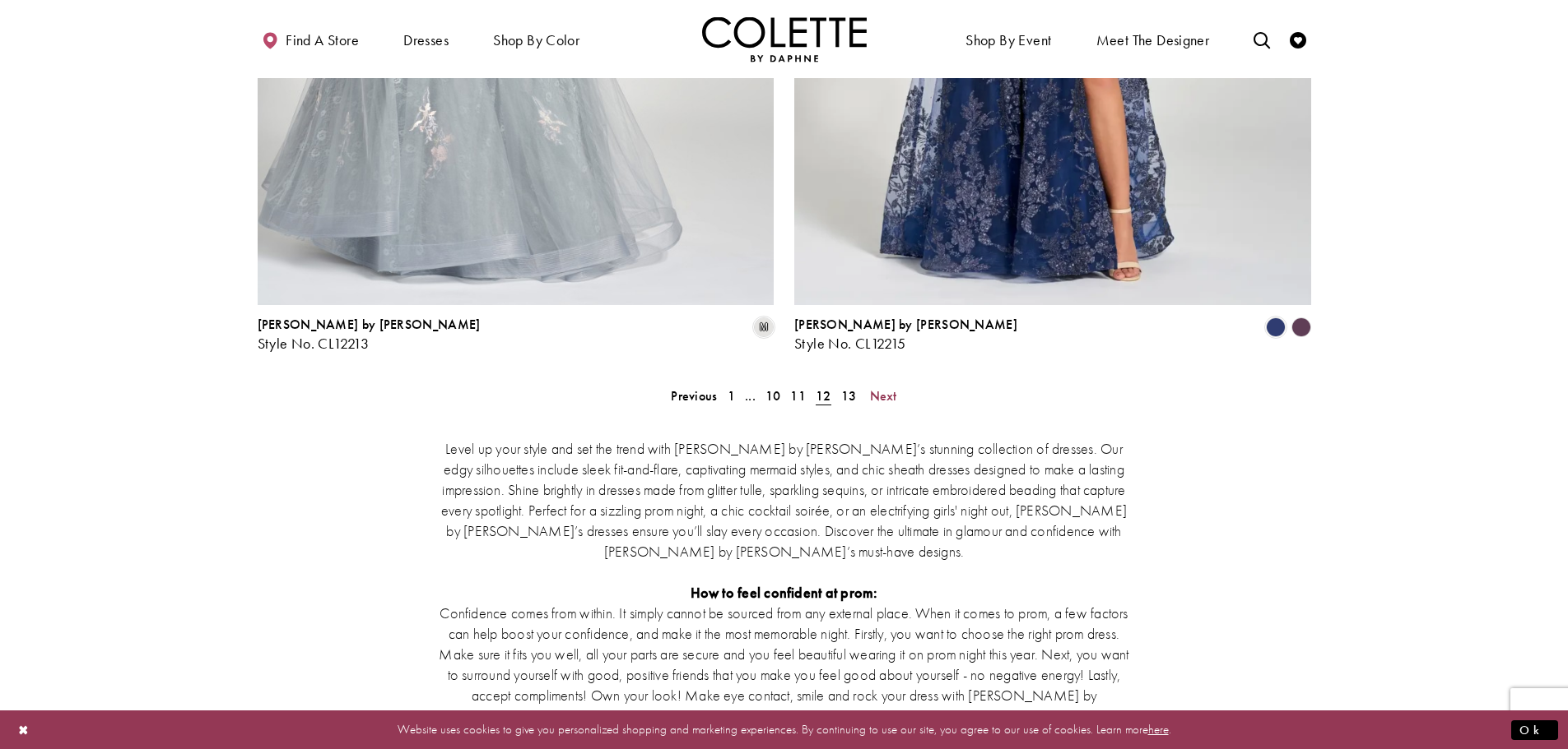
scroll to position [3132, 0]
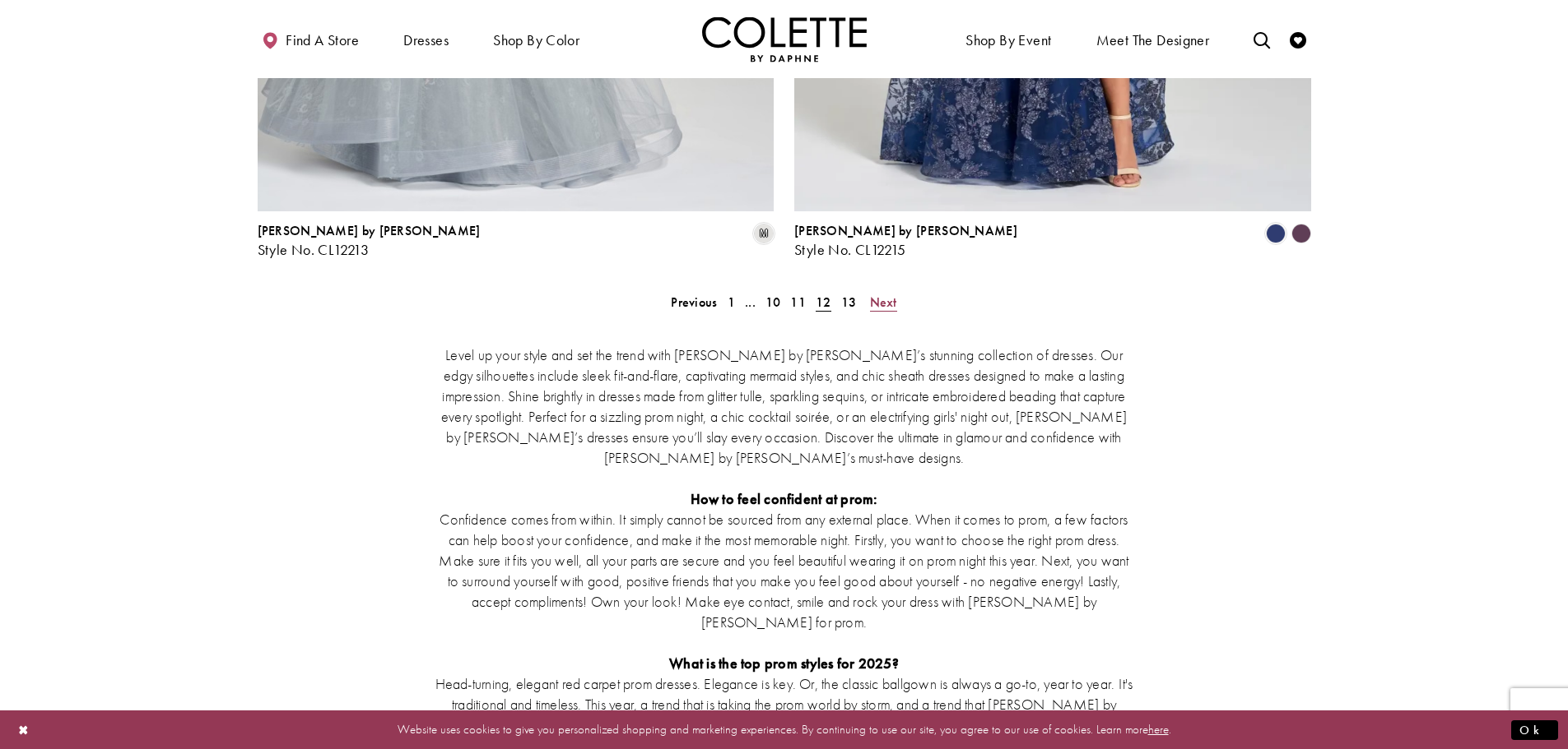
click at [895, 294] on span "Next" at bounding box center [884, 303] width 27 height 17
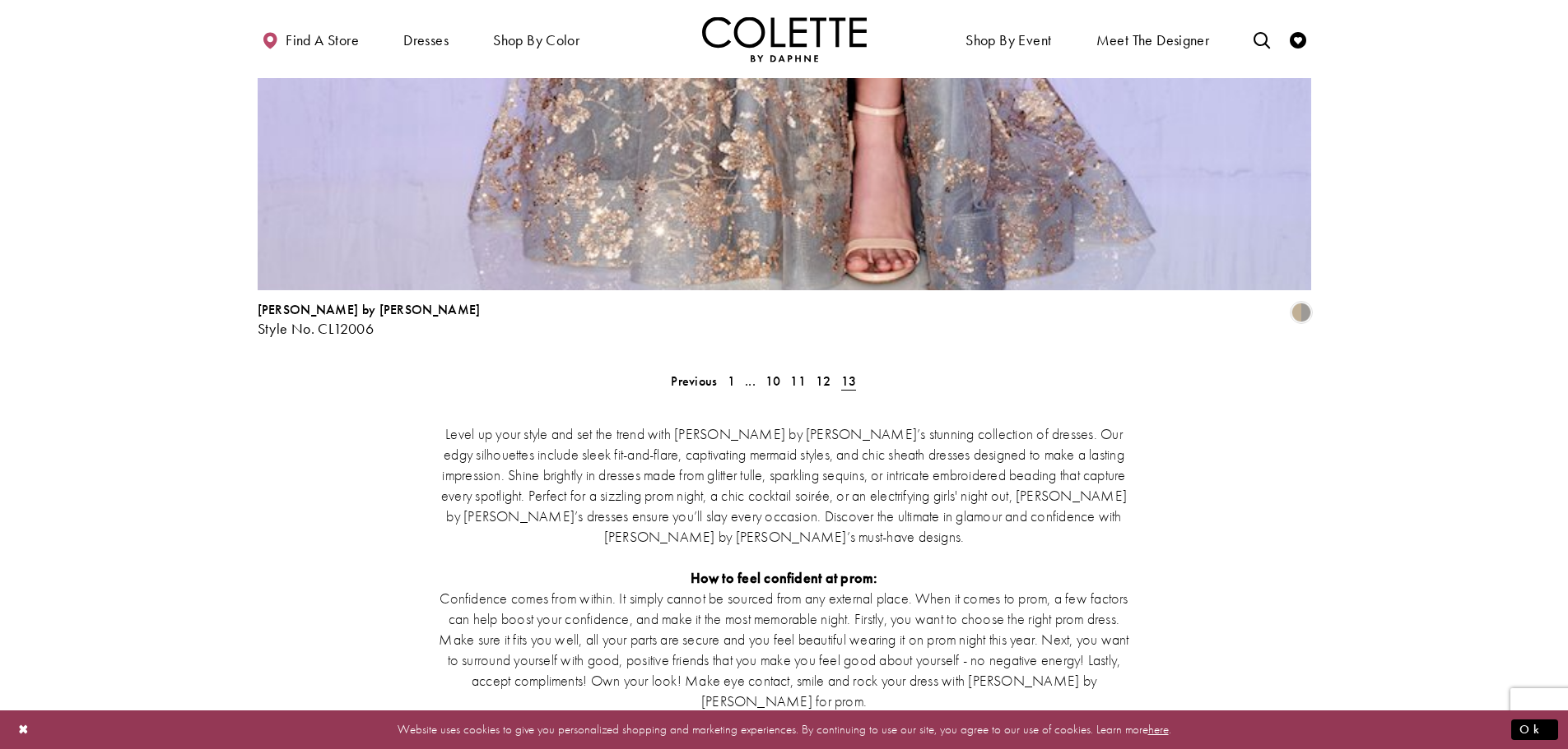
scroll to position [3050, 0]
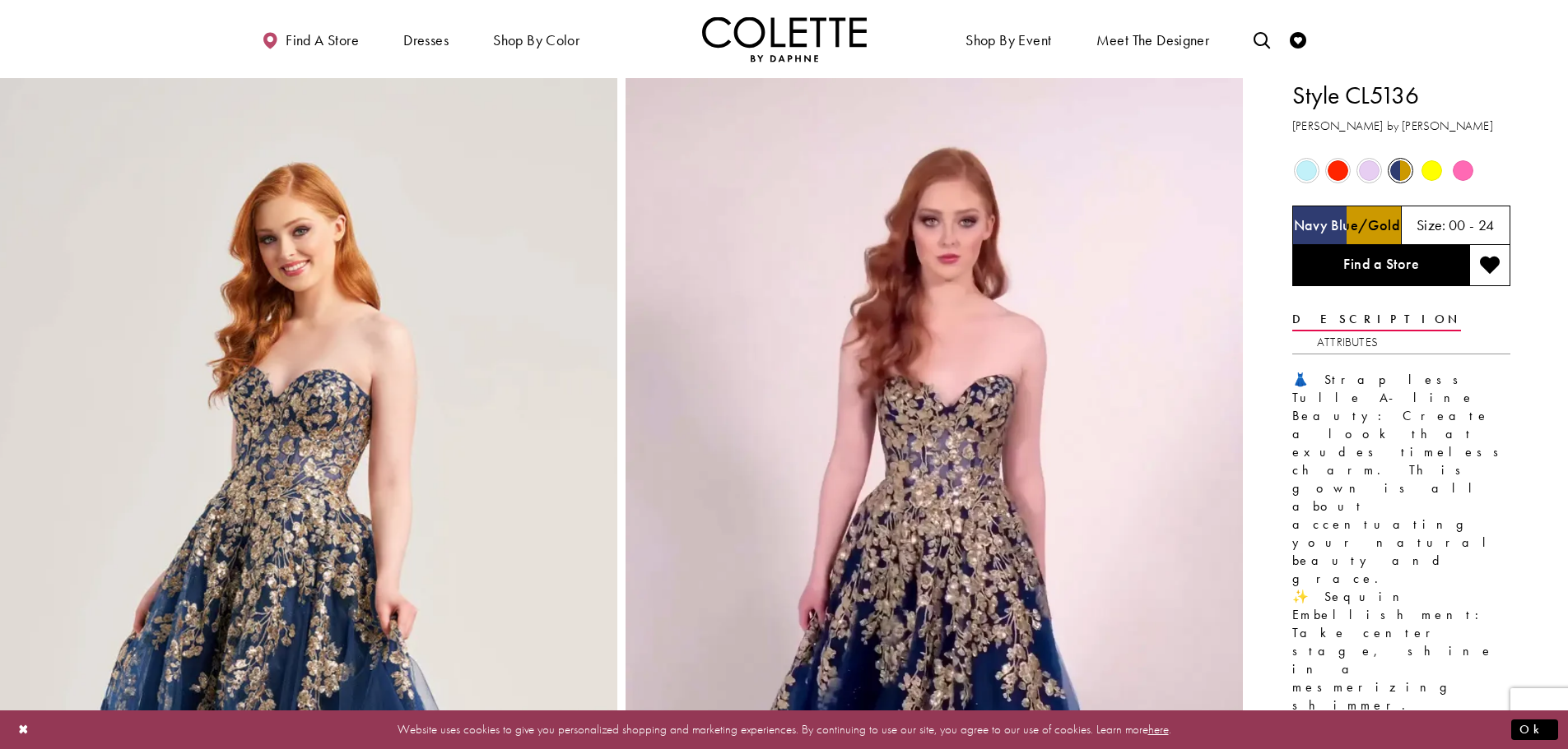
click at [1462, 174] on span "Product color controls state depends on size chosen" at bounding box center [1463, 170] width 20 height 20
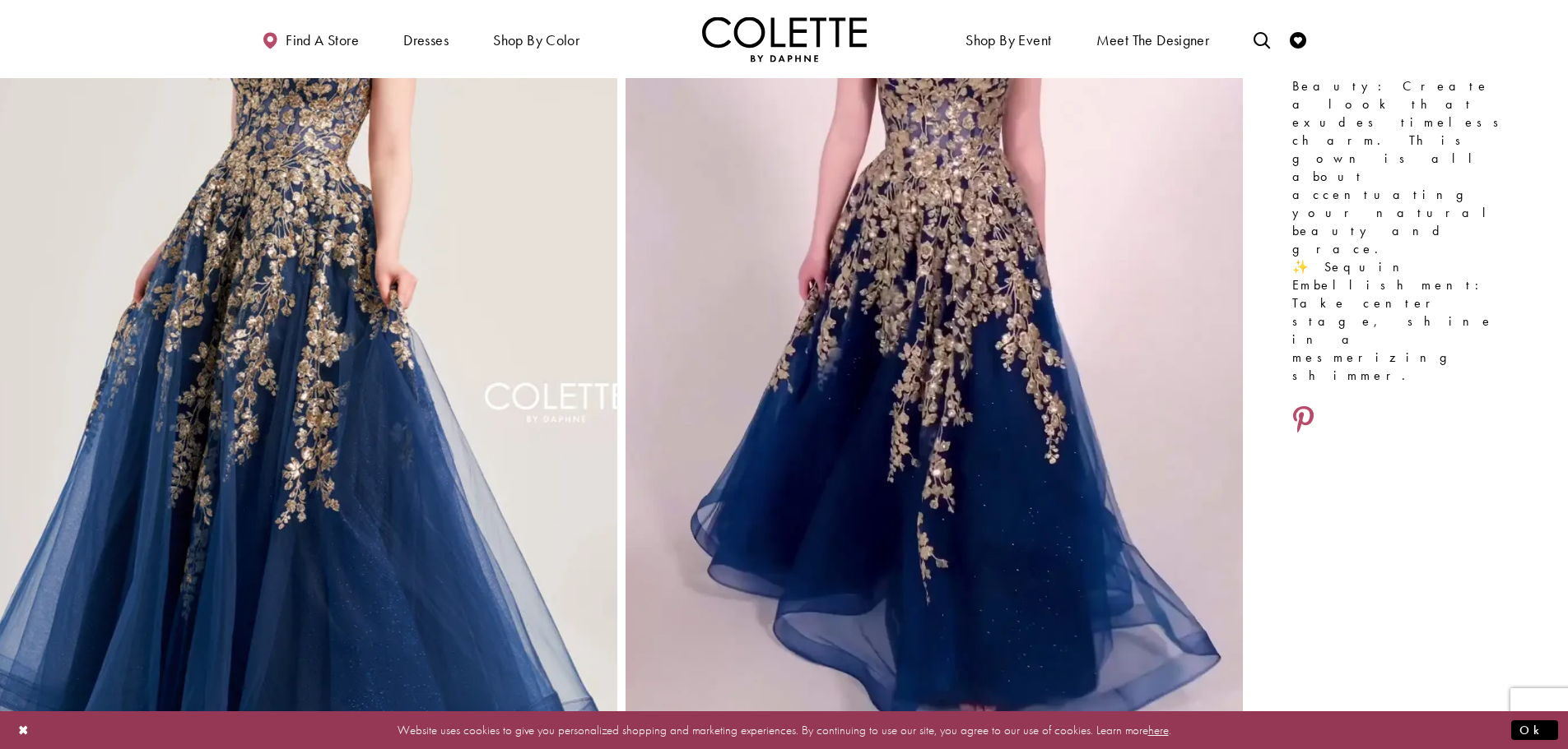
scroll to position [411, 0]
